Goal: Task Accomplishment & Management: Manage account settings

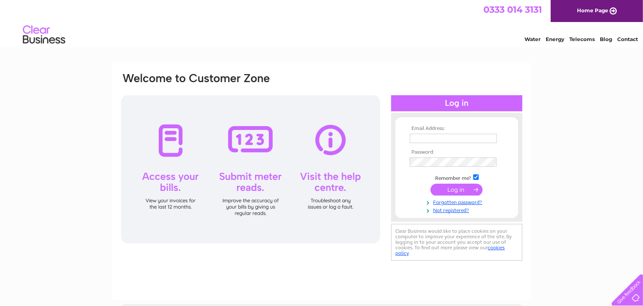
click at [426, 134] on input "text" at bounding box center [453, 138] width 87 height 9
type input "accounts@eaglesigns-wales.co.uk"
click at [431, 184] on input "submit" at bounding box center [457, 190] width 52 height 12
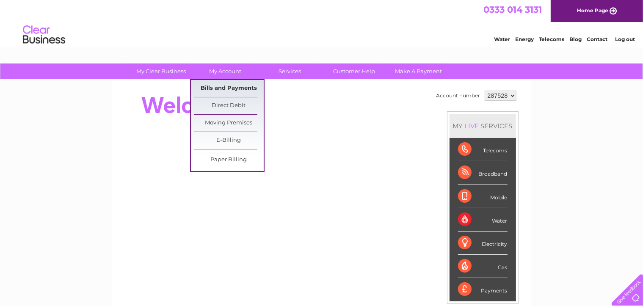
click at [220, 91] on link "Bills and Payments" at bounding box center [229, 88] width 70 height 17
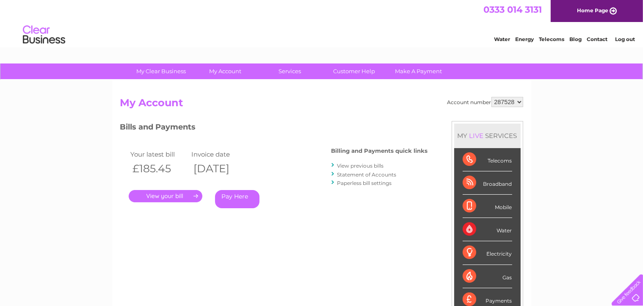
click at [186, 195] on link "." at bounding box center [166, 196] width 74 height 12
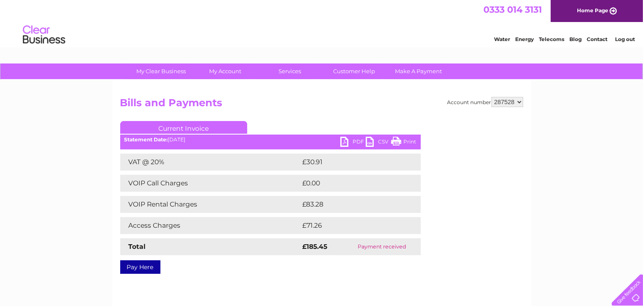
click at [357, 141] on link "PDF" at bounding box center [353, 143] width 25 height 12
